Goal: Check status

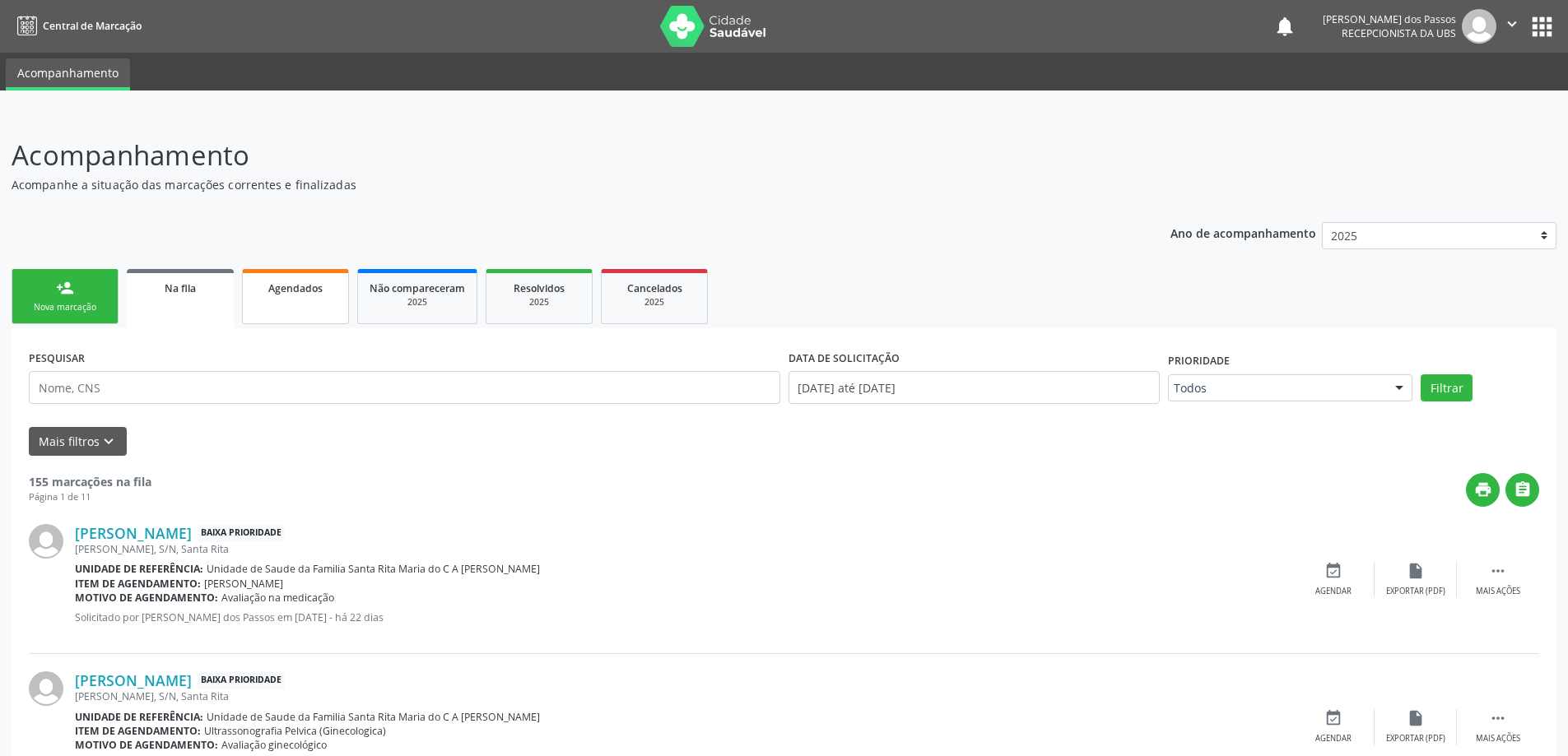
click at [291, 292] on span "Agendados" at bounding box center [296, 288] width 54 height 14
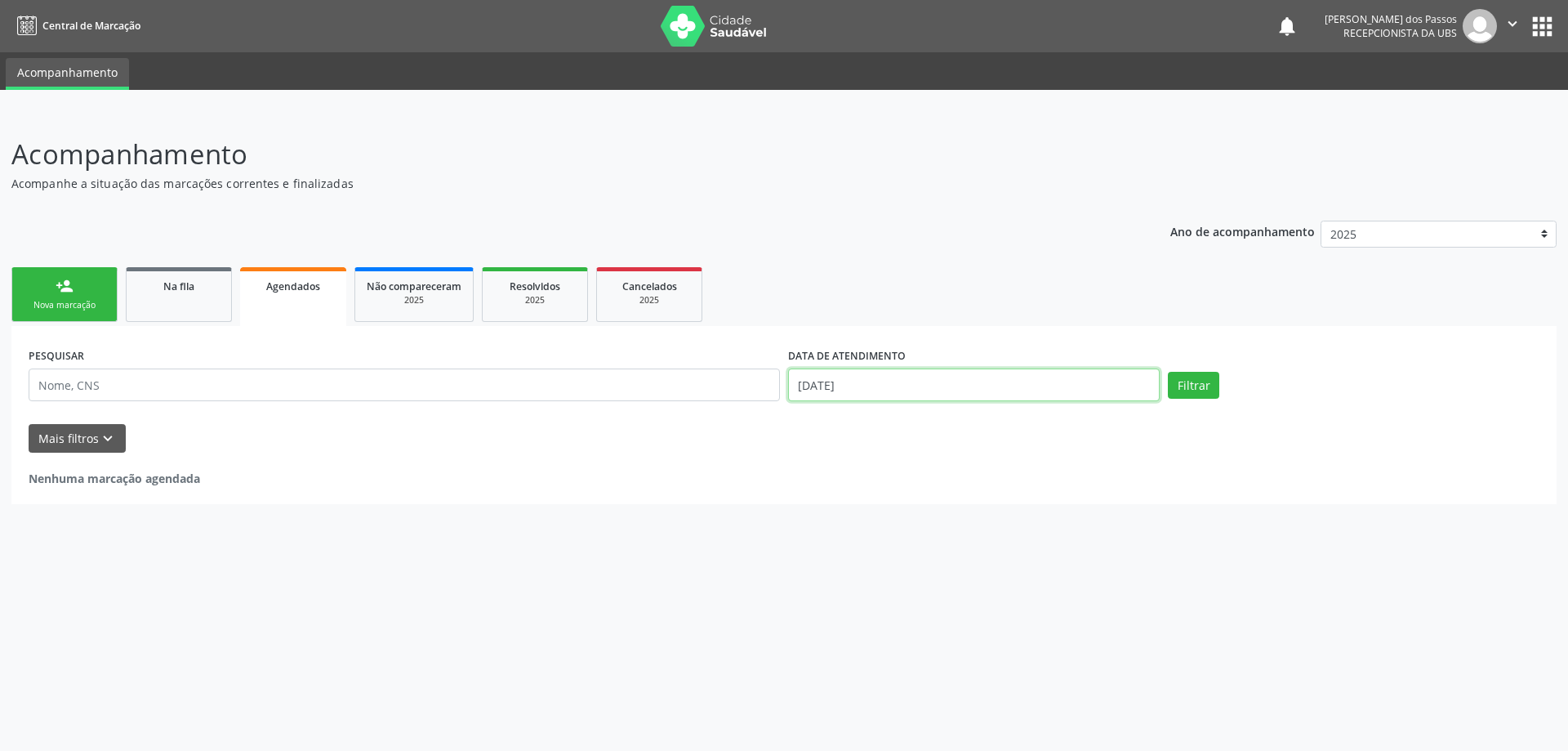
click at [827, 385] on input "[DATE]" at bounding box center [973, 384] width 371 height 32
click at [980, 471] on span "1" at bounding box center [979, 470] width 31 height 31
type input "[DATE]"
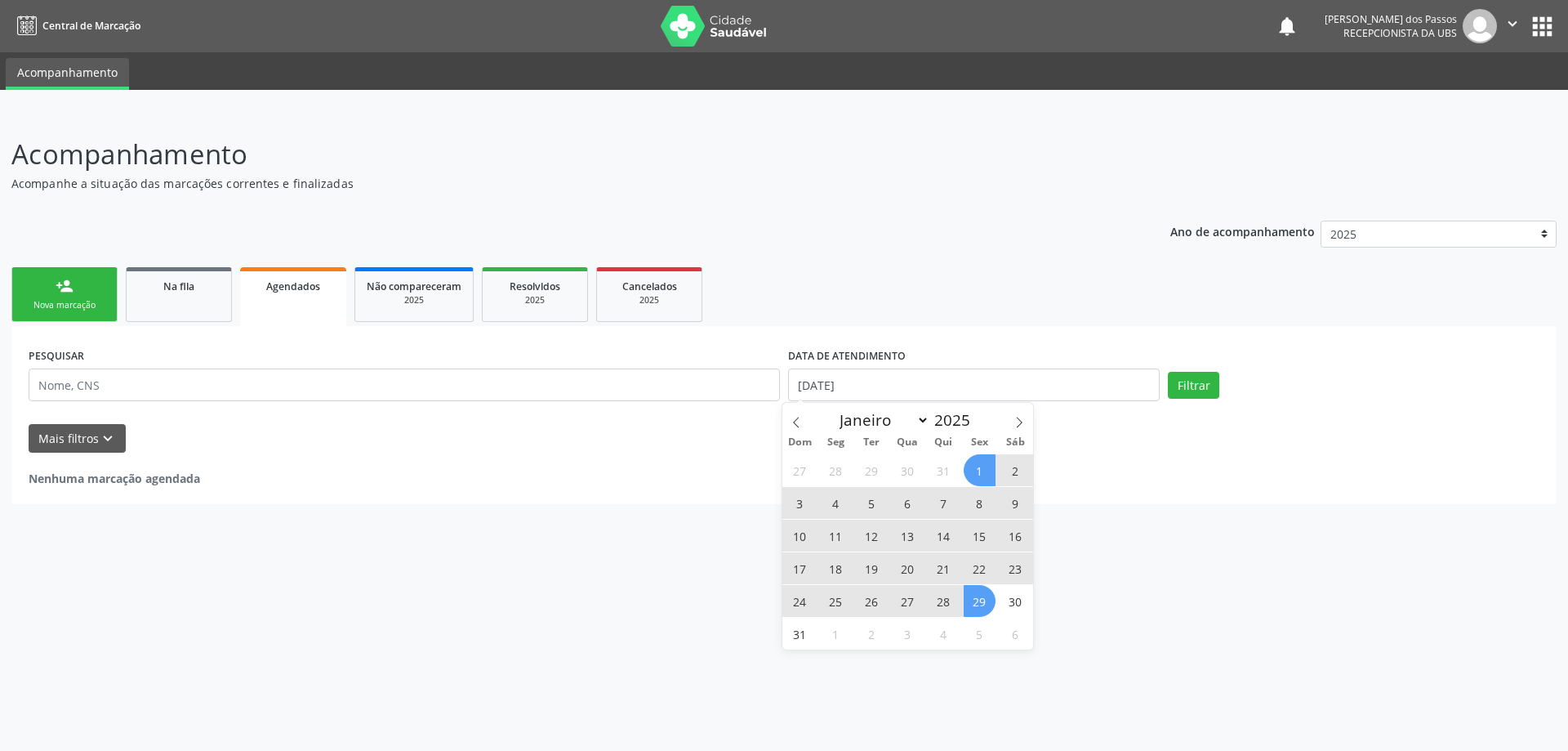
click at [977, 605] on span "29" at bounding box center [979, 601] width 31 height 31
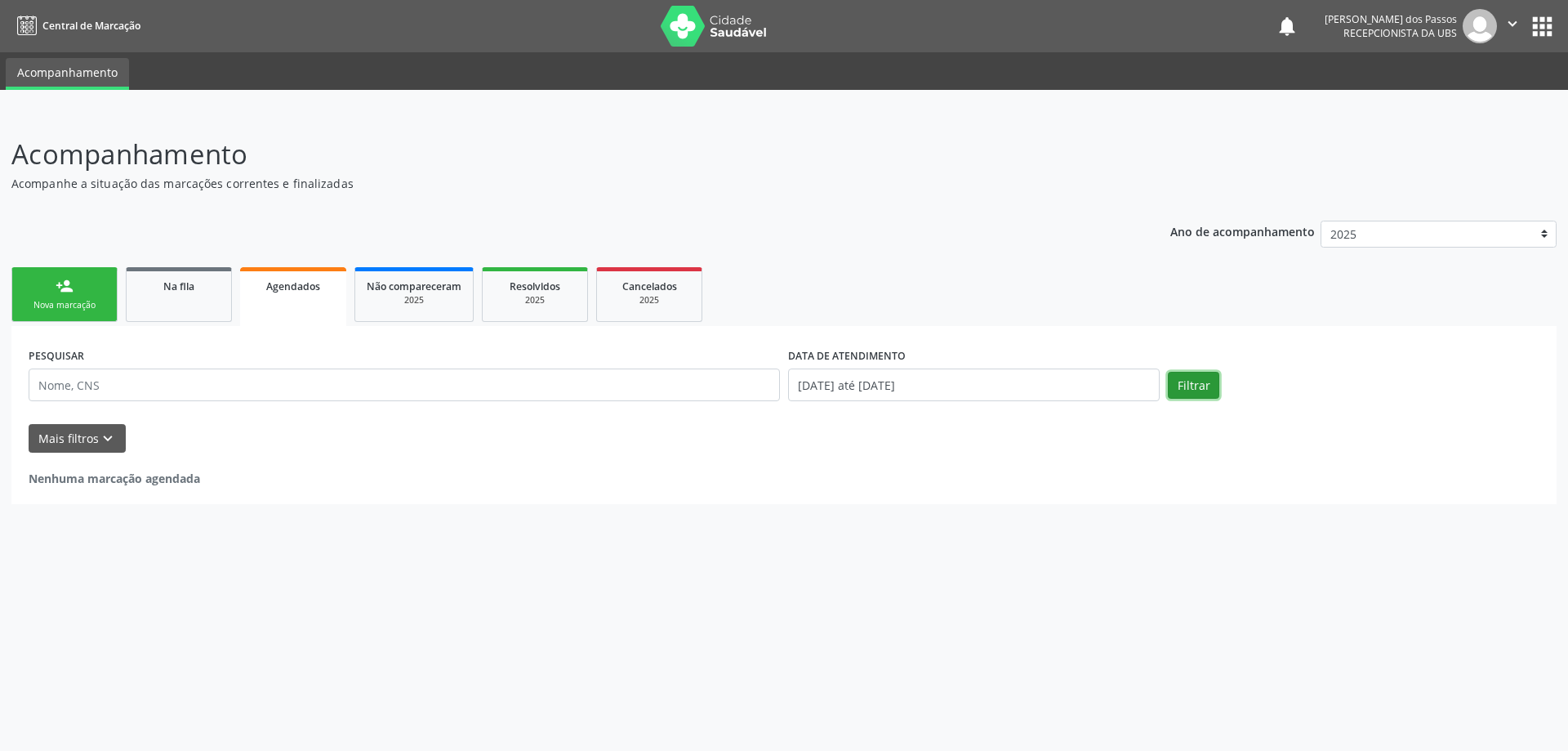
click at [1199, 390] on button "Filtrar" at bounding box center [1194, 385] width 52 height 28
click at [523, 287] on span "Resolvidos" at bounding box center [535, 286] width 51 height 14
click at [290, 297] on link "Agendados" at bounding box center [292, 294] width 106 height 55
click at [64, 294] on div "person_add" at bounding box center [64, 285] width 18 height 18
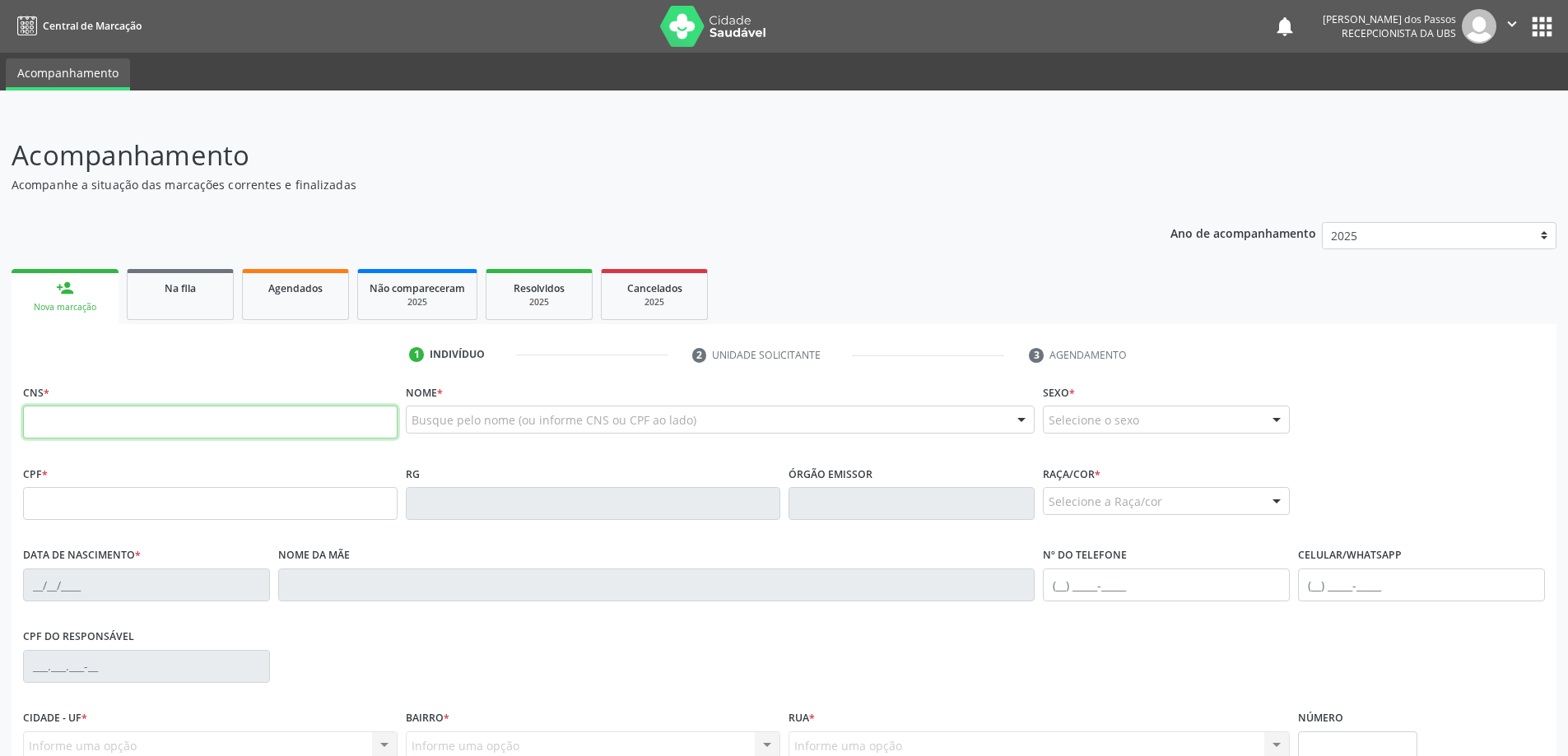
drag, startPoint x: 202, startPoint y: 426, endPoint x: 236, endPoint y: 372, distance: 63.8
click at [202, 426] on input "text" at bounding box center [210, 421] width 374 height 33
